Goal: Information Seeking & Learning: Compare options

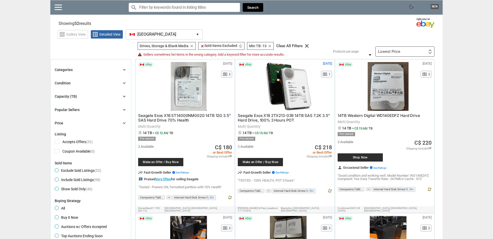
click at [271, 45] on icon "clear" at bounding box center [270, 46] width 4 height 4
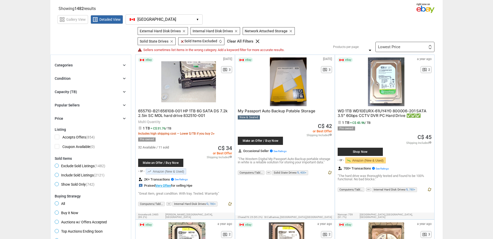
scroll to position [29, 0]
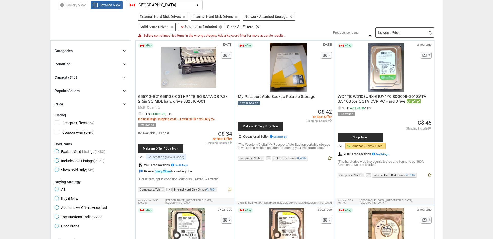
click at [122, 78] on icon "chevron_right" at bounding box center [124, 77] width 5 height 5
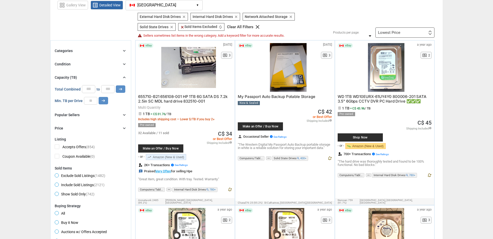
click at [92, 100] on input "*" at bounding box center [90, 101] width 13 height 8
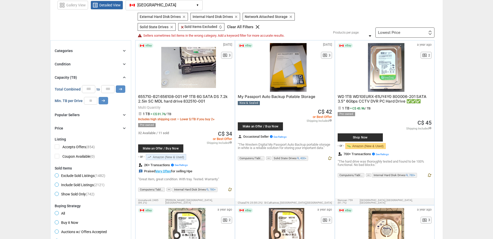
click at [92, 100] on input "*" at bounding box center [90, 101] width 13 height 8
type input "*"
click at [92, 100] on input "*" at bounding box center [90, 101] width 13 height 8
click at [104, 101] on icon "arrow_right_alt" at bounding box center [103, 100] width 5 height 5
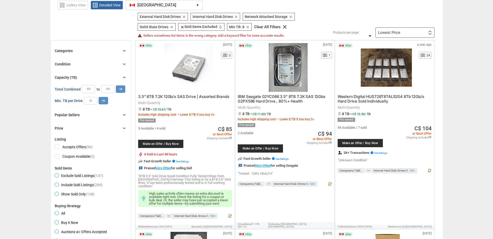
click at [209, 98] on span "3.5" 8TB 7.2K 12Gb/s SAS Drive | Assorted Brands" at bounding box center [183, 96] width 91 height 5
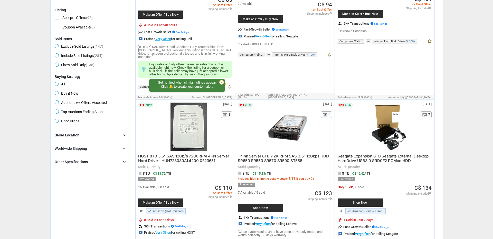
scroll to position [205, 0]
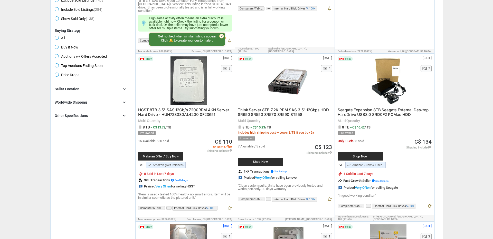
click at [179, 107] on span "HGST 8TB 3.5" SAS 12Gb/s 7200RPM 4KN Server Hard Drive - HUH728080AL4200 0F23651" at bounding box center [183, 111] width 91 height 9
